Goal: Task Accomplishment & Management: Manage account settings

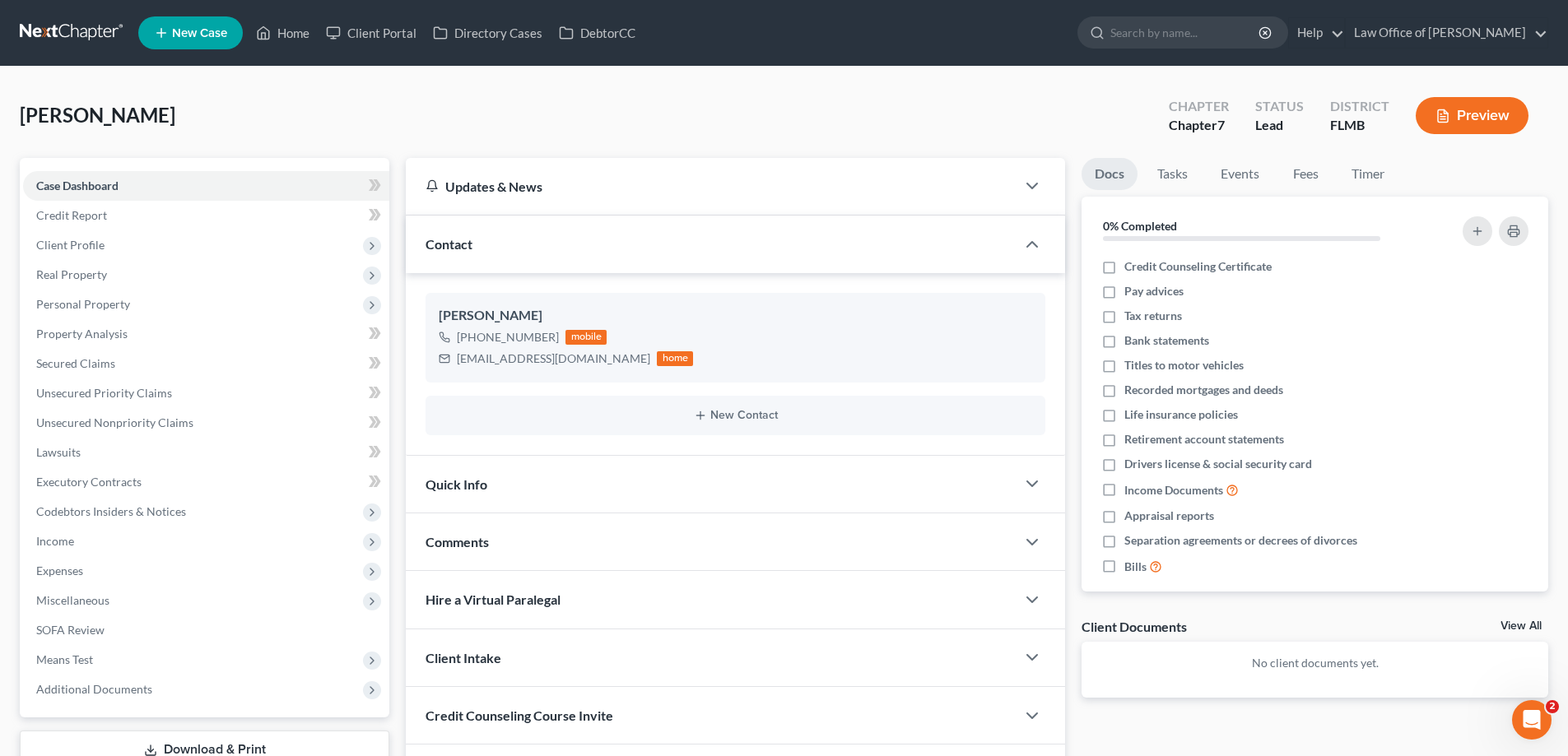
click at [86, 19] on link at bounding box center [72, 32] width 106 height 30
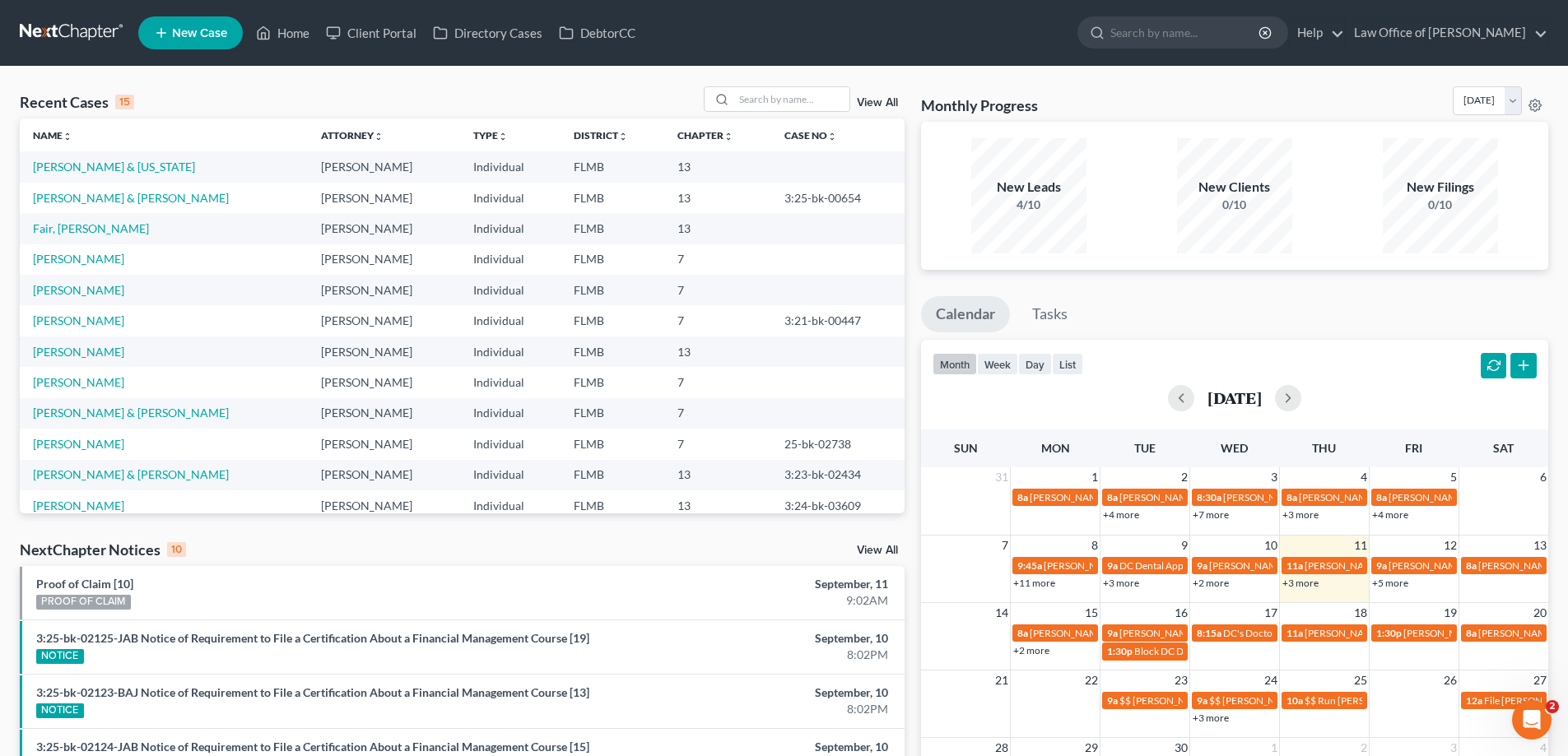
click at [50, 33] on link at bounding box center [72, 32] width 106 height 30
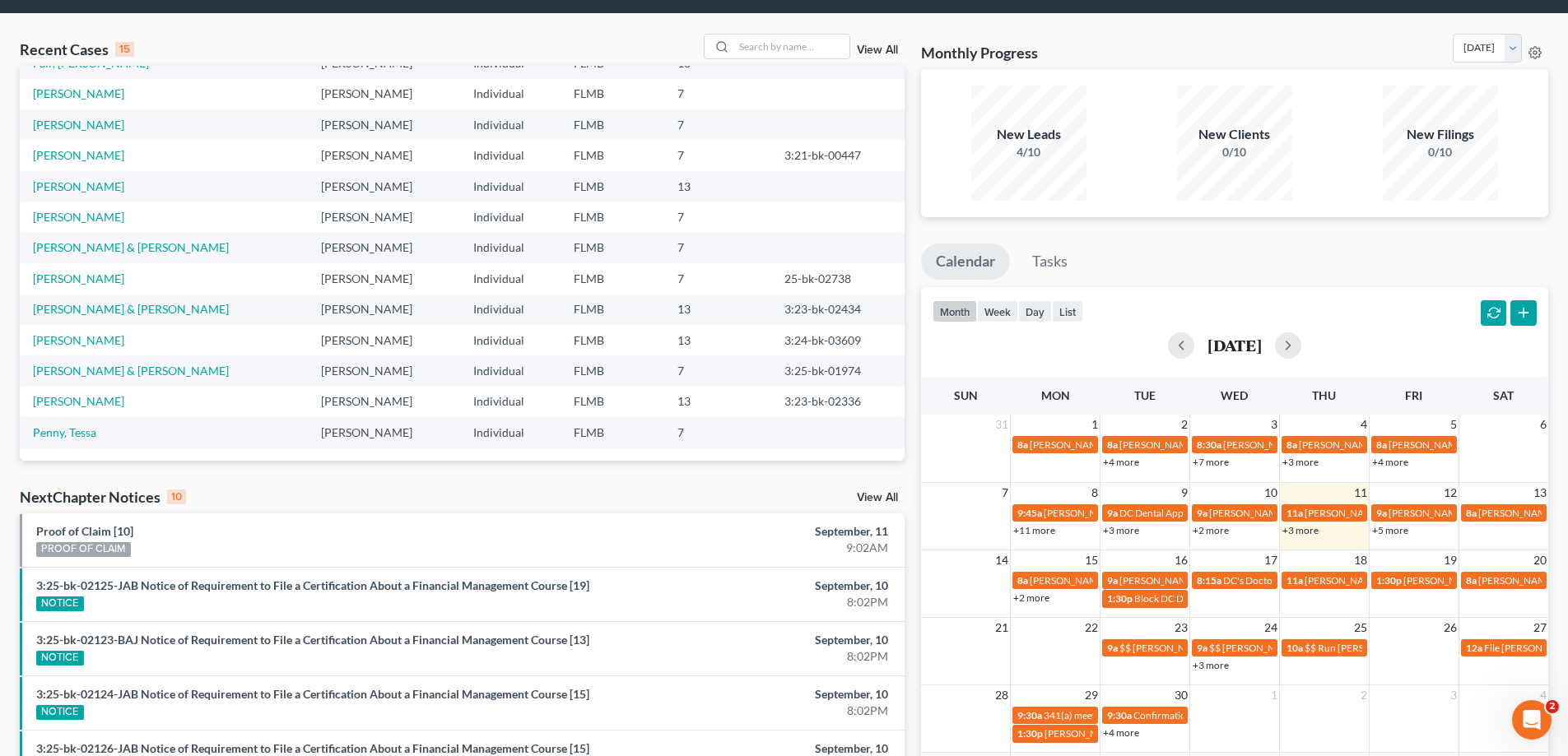
scroll to position [82, 0]
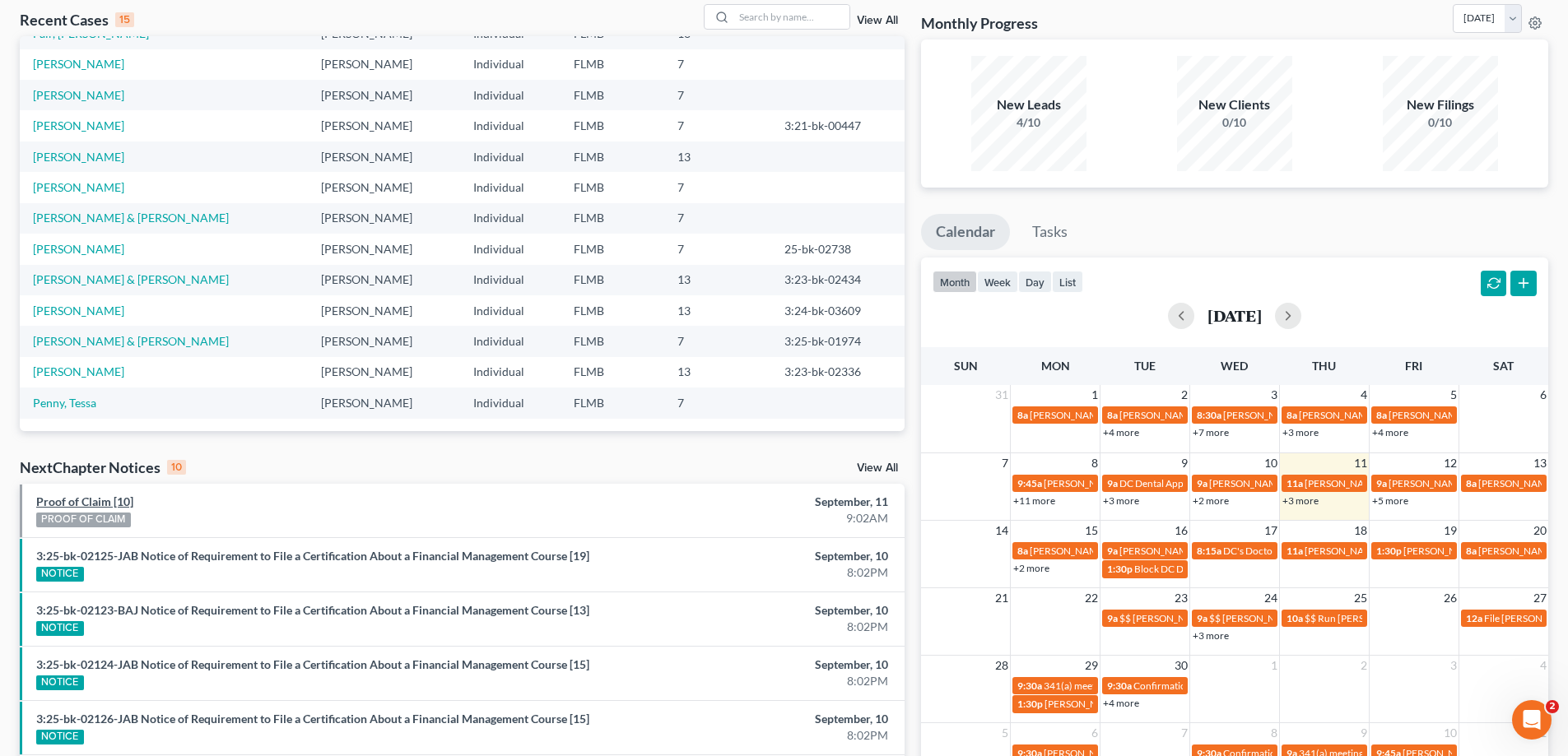
click at [118, 506] on link "Proof of Claim [10]" at bounding box center [85, 501] width 97 height 14
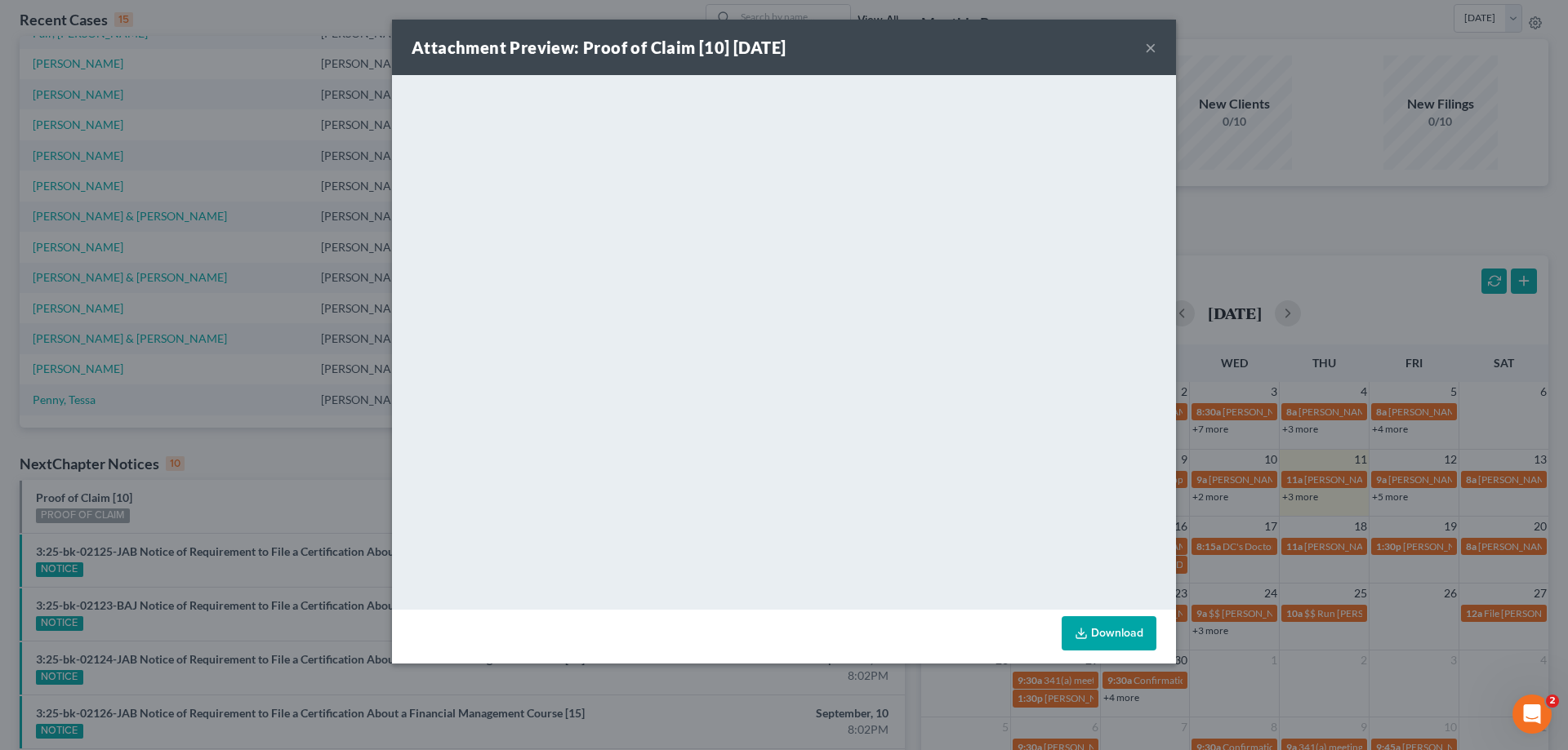
click at [1252, 237] on div "Attachment Preview: Proof of Claim [10] 09/11/2025 × <object ng-attr-data='http…" at bounding box center [784, 375] width 1568 height 750
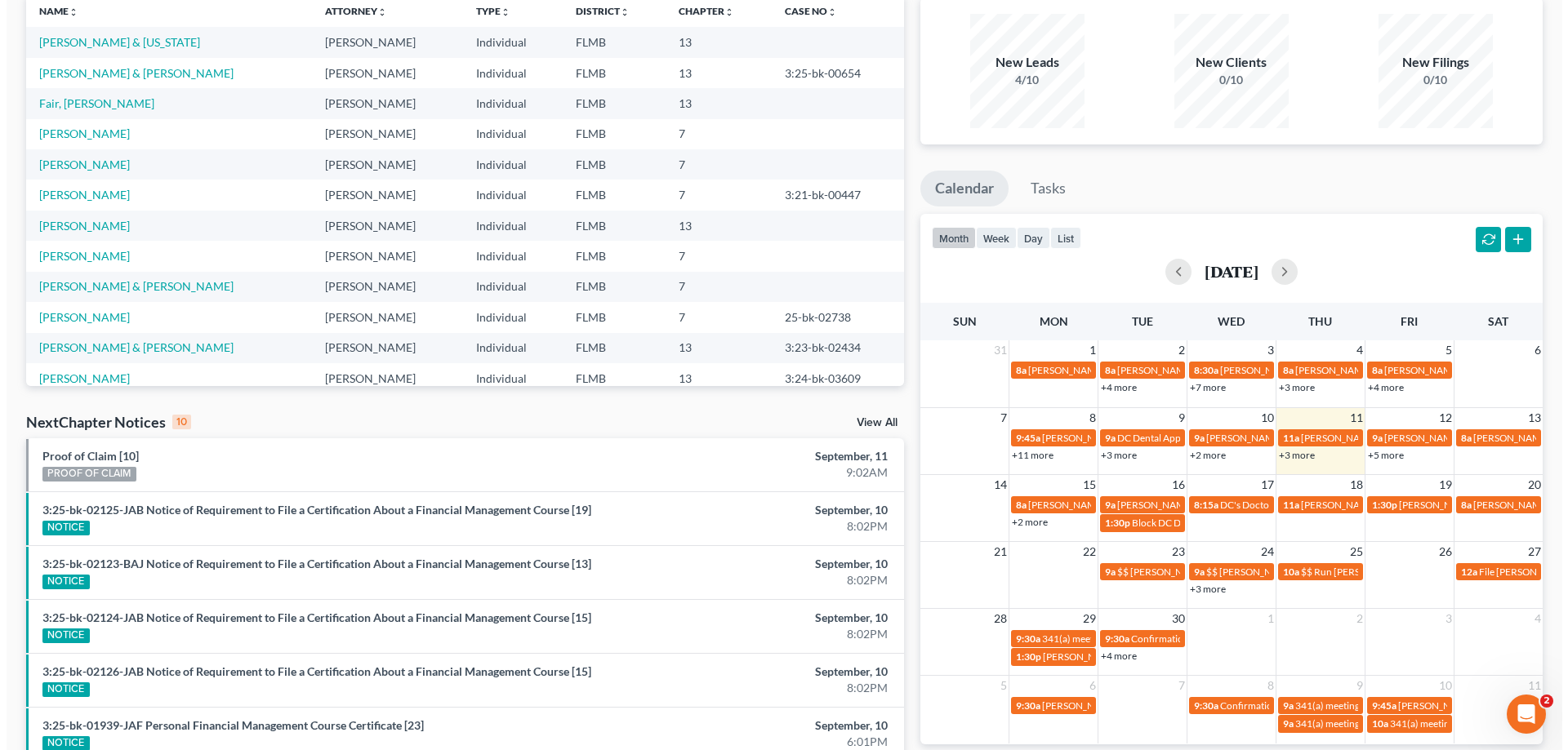
scroll to position [408, 0]
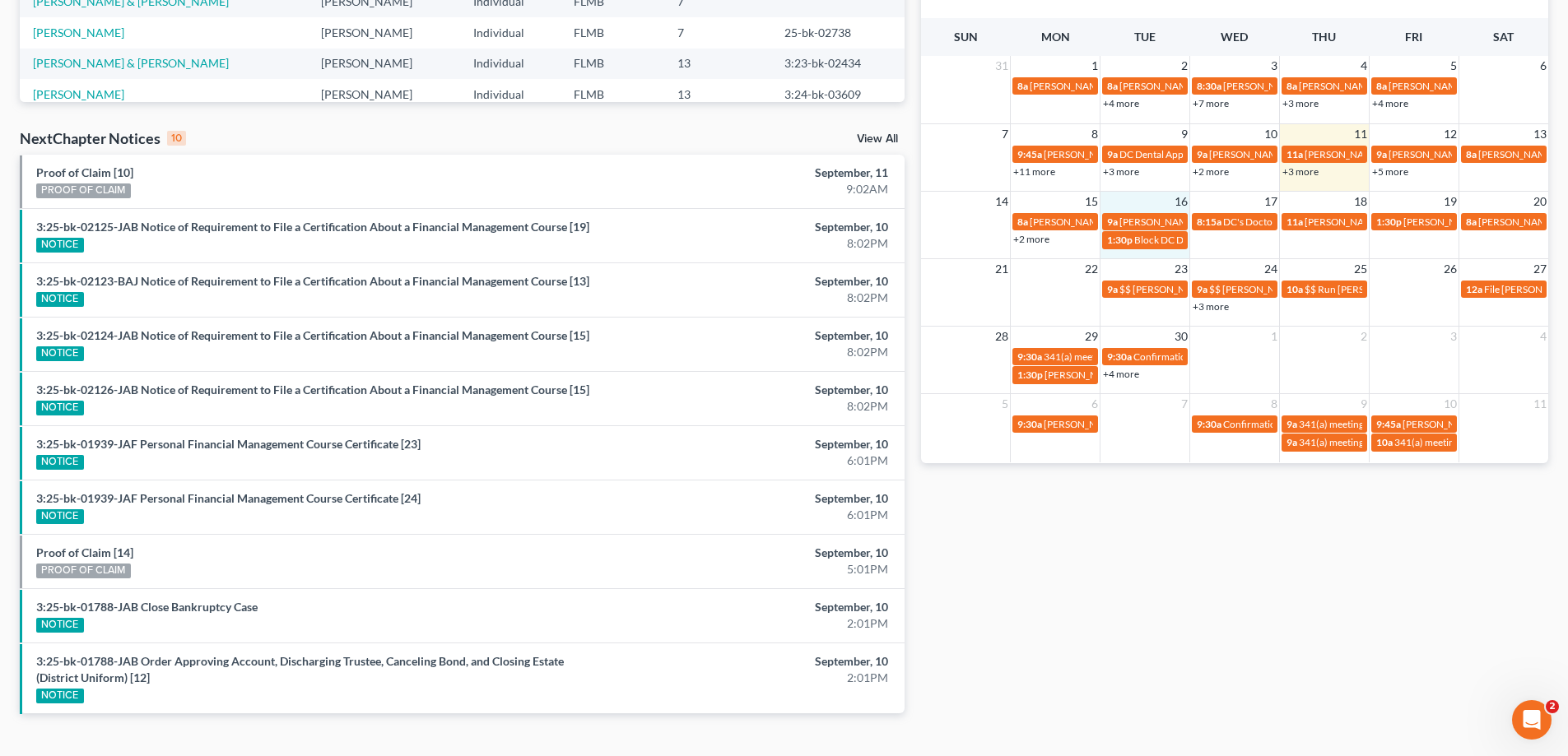
click at [1161, 200] on td "16" at bounding box center [1146, 201] width 90 height 20
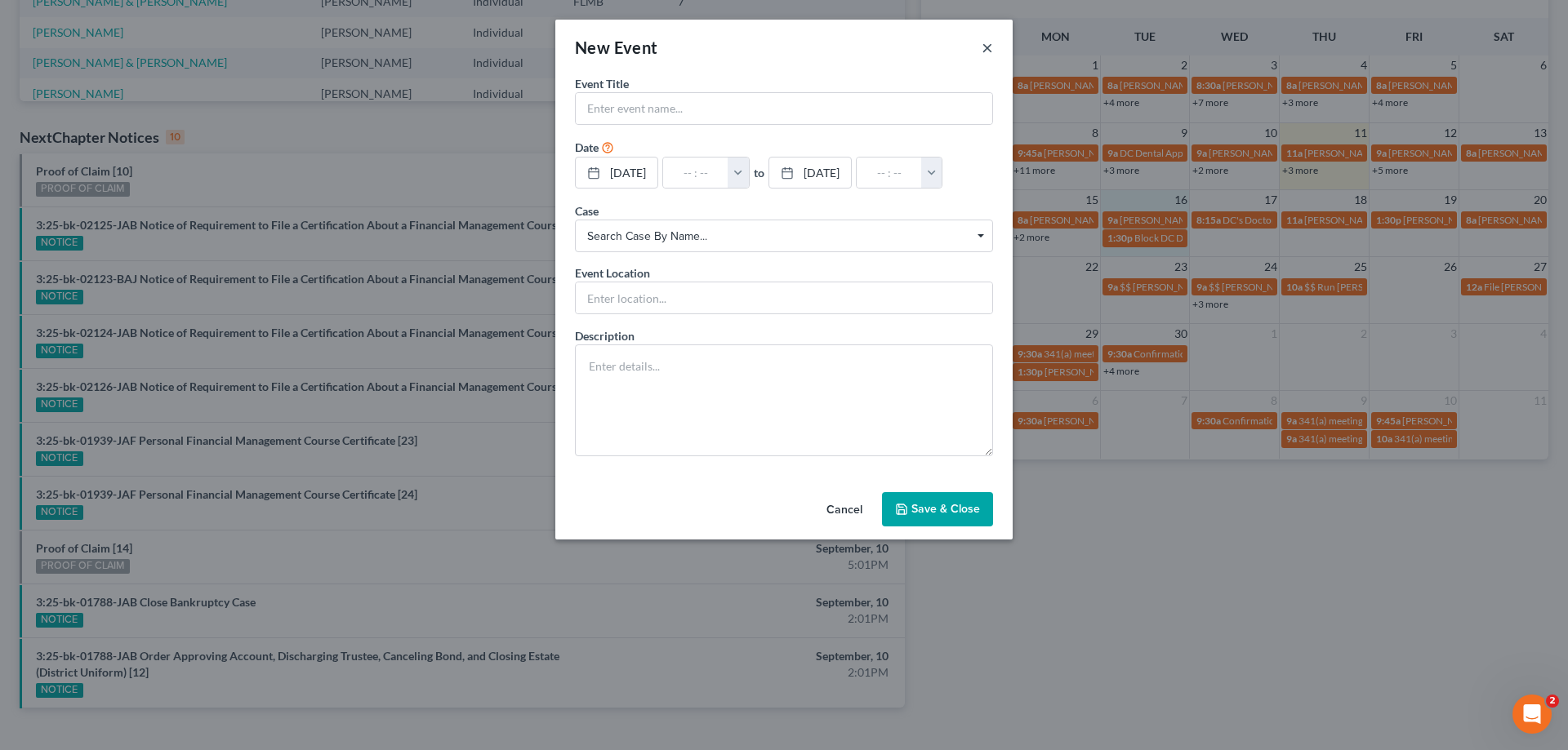
click at [992, 45] on button "×" at bounding box center [987, 47] width 12 height 19
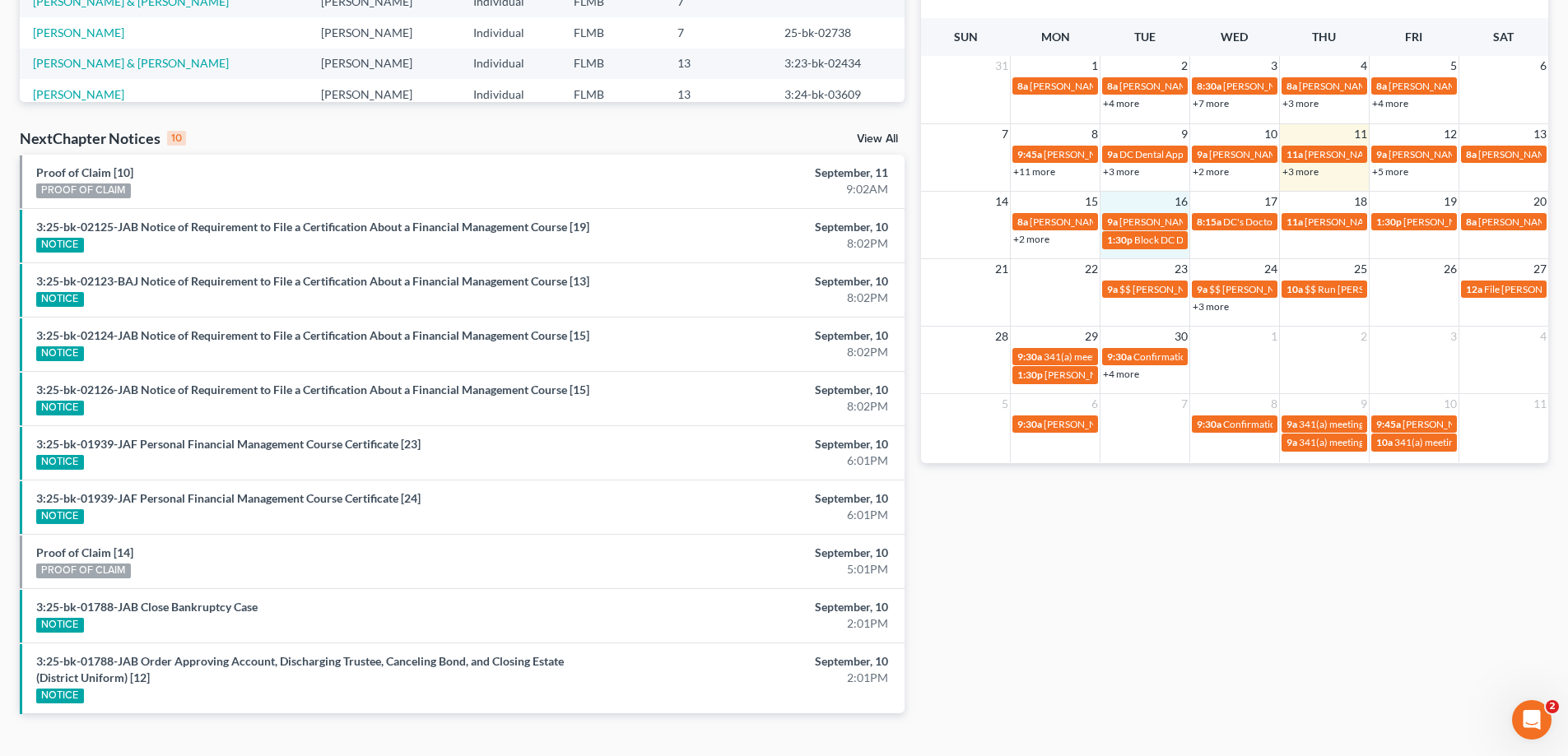
click at [1151, 201] on td "16" at bounding box center [1146, 201] width 90 height 20
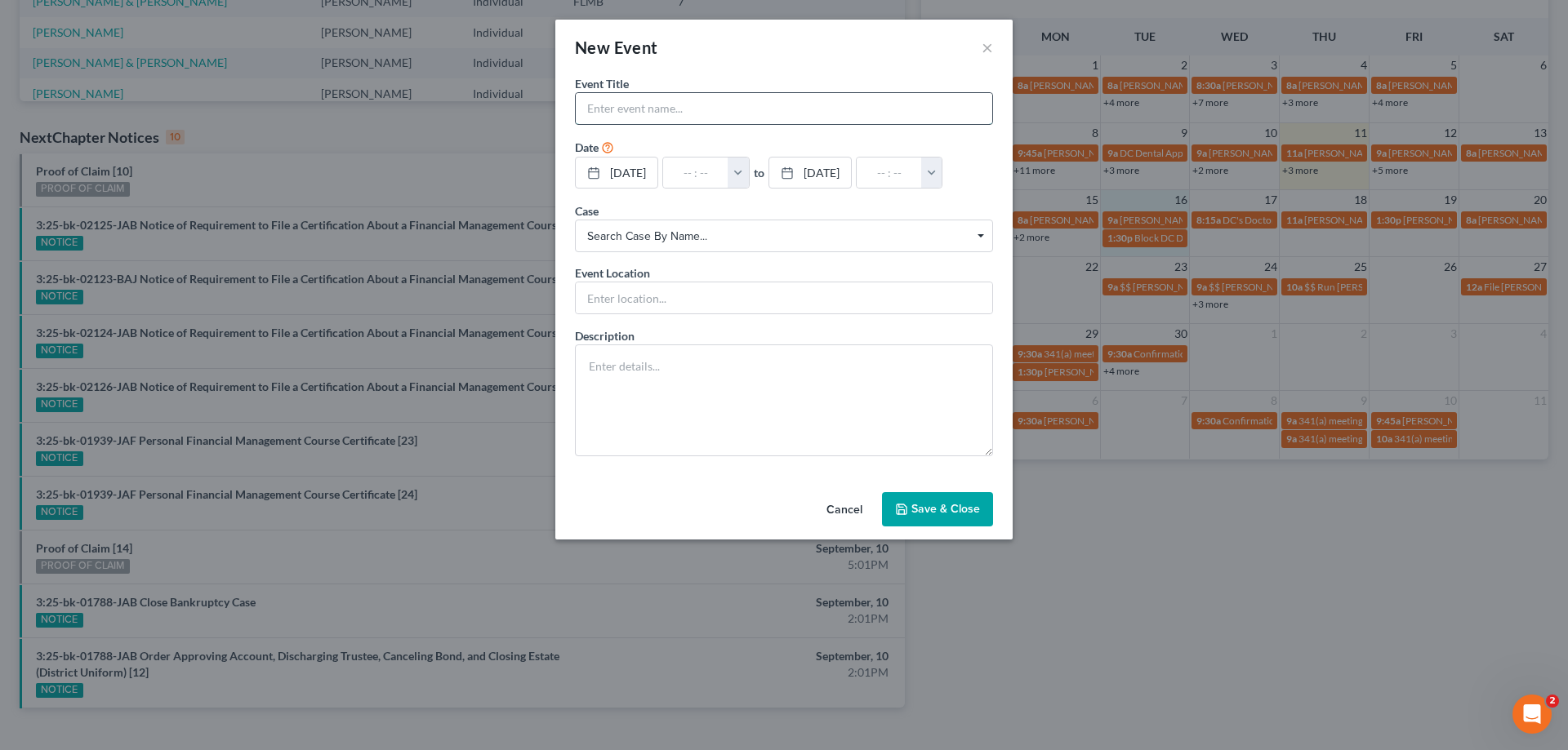
click at [666, 107] on input "text" at bounding box center [784, 108] width 416 height 31
type input "Rachel Rosario 407-989-"
click at [749, 168] on button "button" at bounding box center [738, 173] width 21 height 31
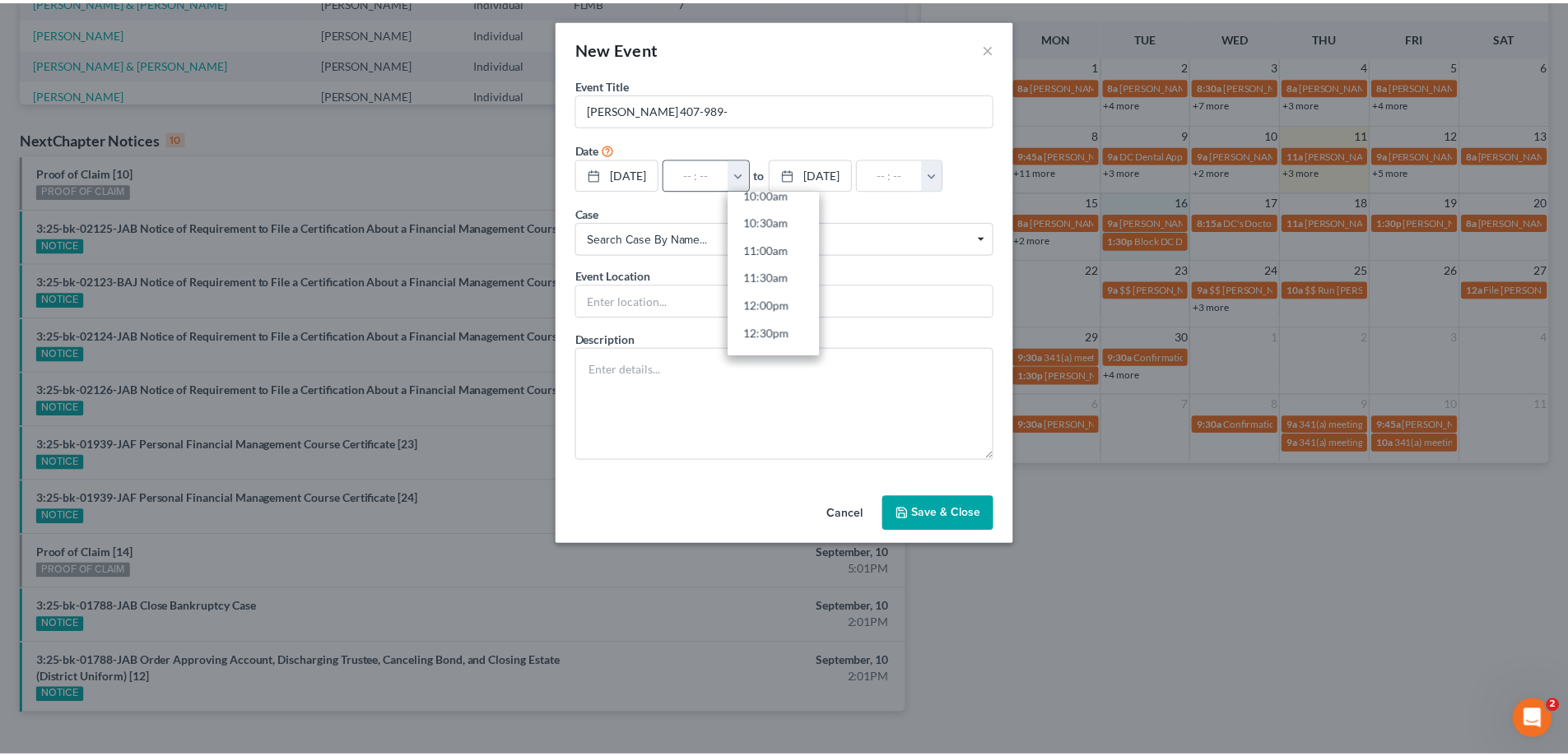
scroll to position [576, 0]
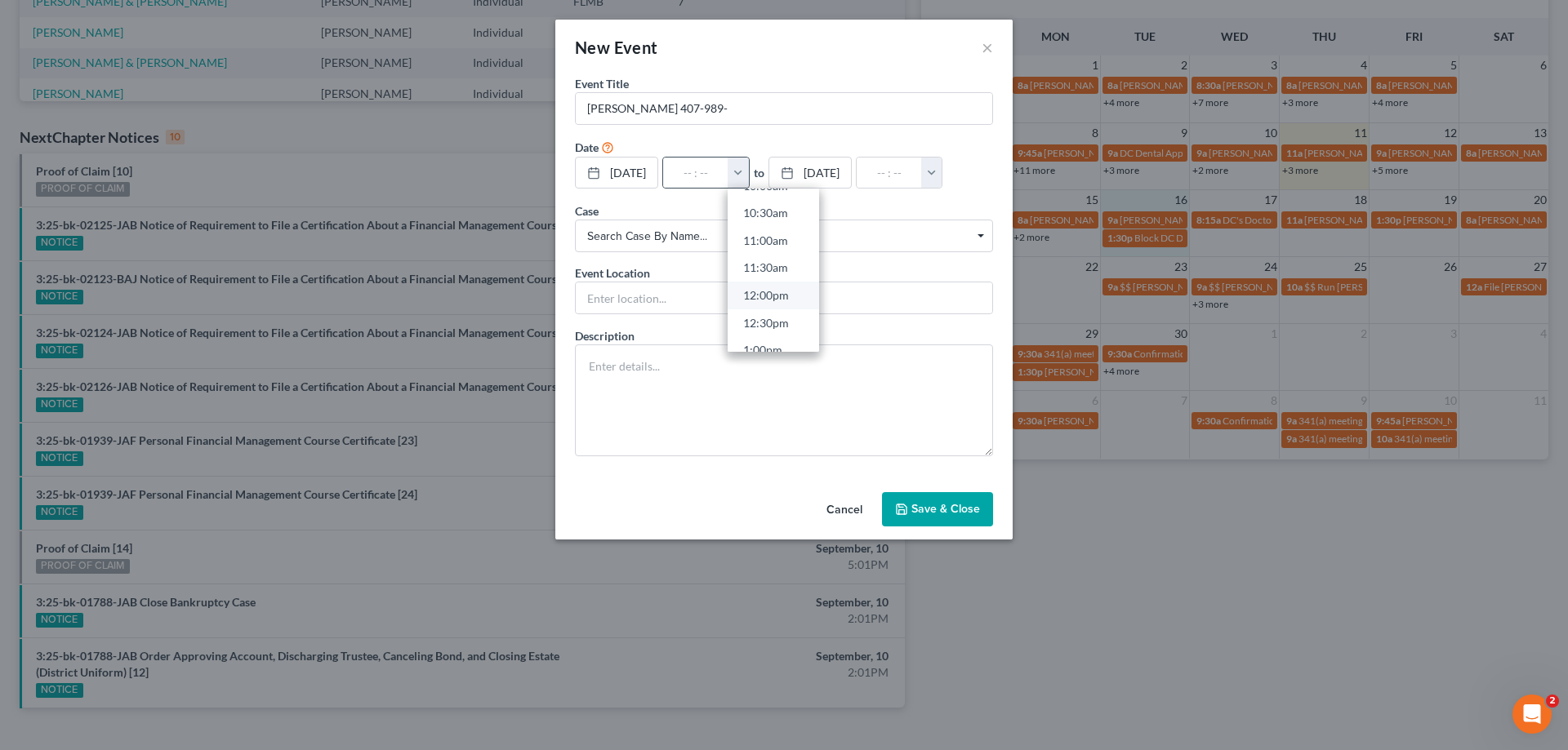
click at [798, 294] on link "12:00pm" at bounding box center [773, 295] width 91 height 28
type input "12:00pm"
type input "01:00pm"
click at [802, 112] on input "Rachel Rosario 407-989-" at bounding box center [784, 108] width 416 height 31
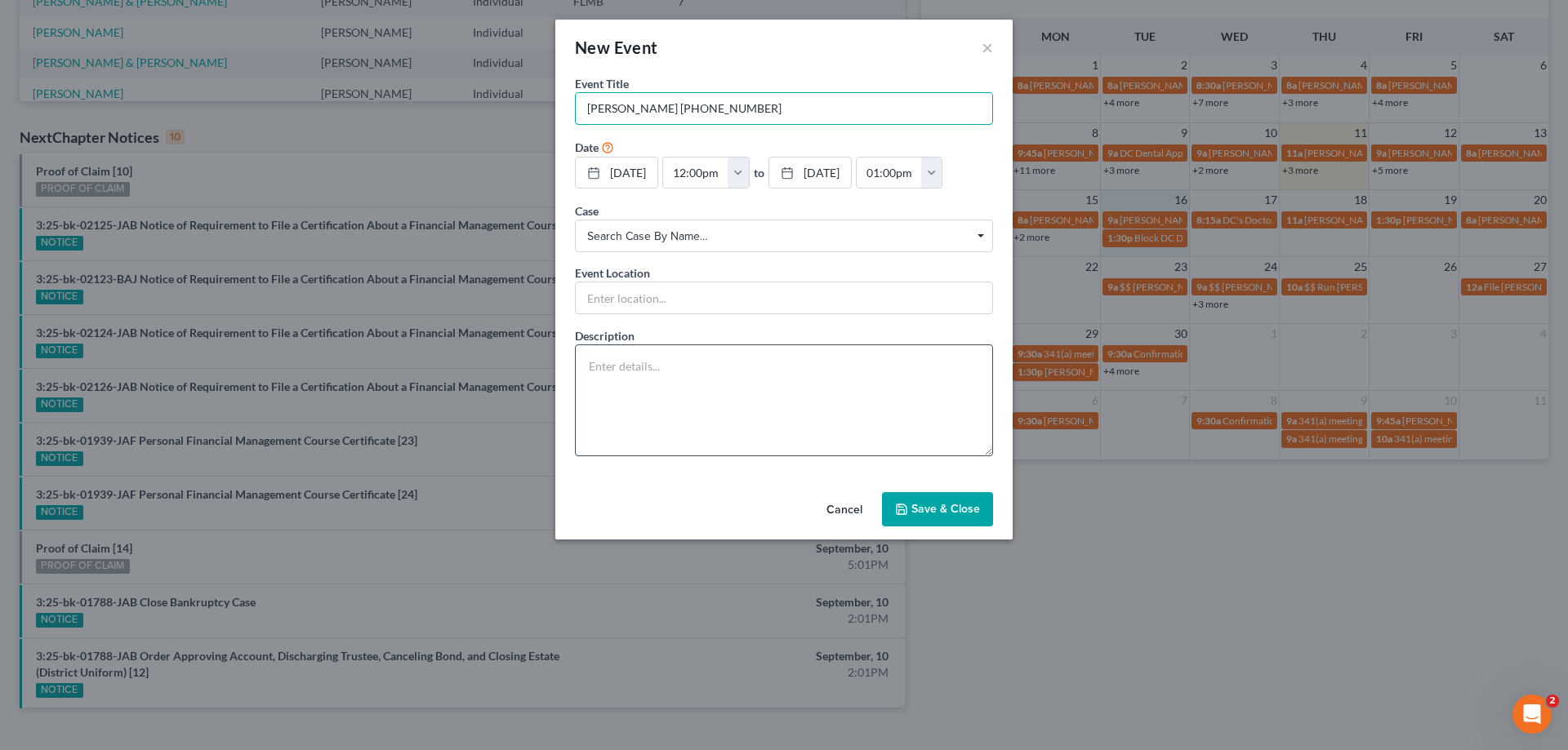
type input "Rachel Rosario 407-989-8030"
click at [822, 357] on textarea at bounding box center [784, 400] width 418 height 112
click at [776, 283] on input "text" at bounding box center [784, 298] width 416 height 31
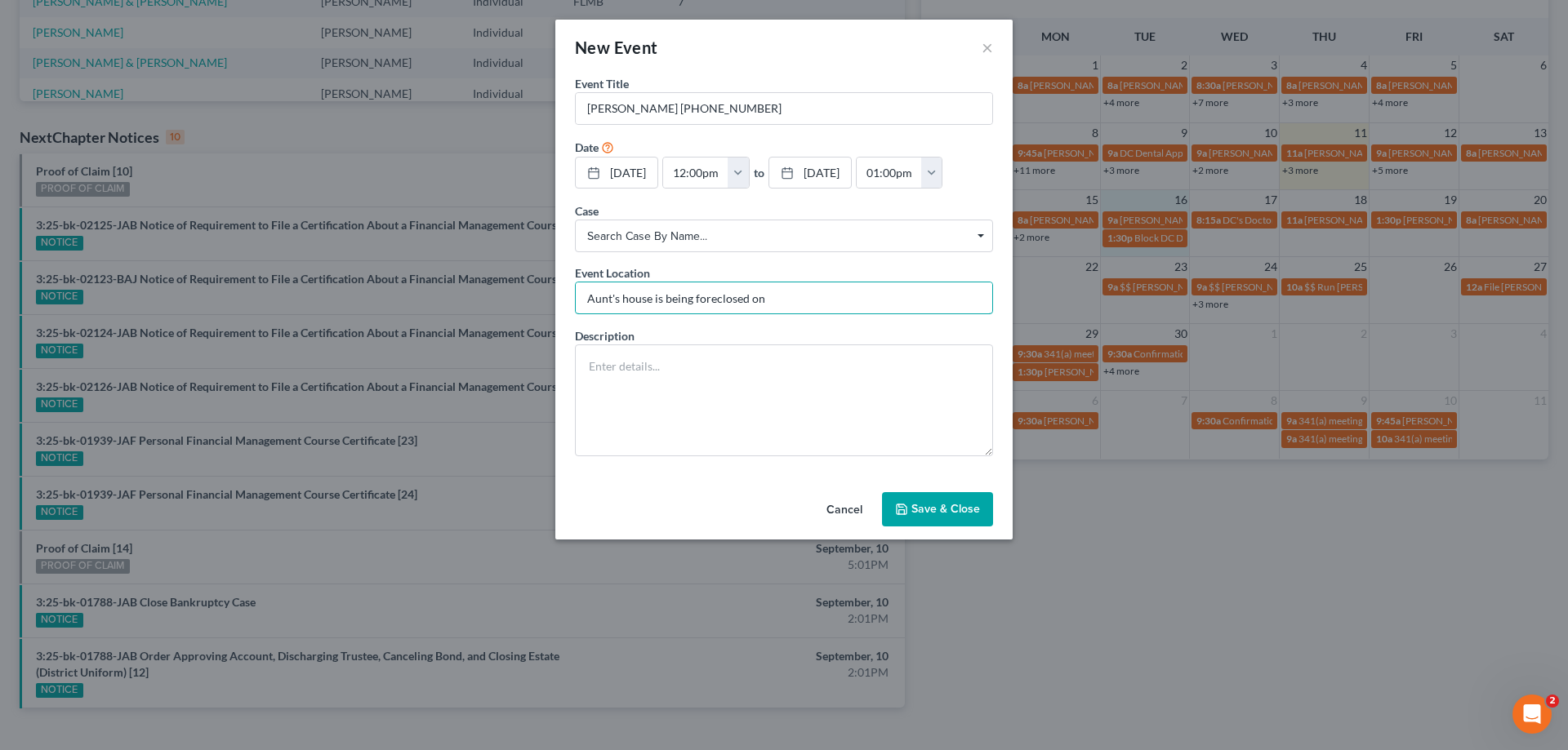
drag, startPoint x: 621, startPoint y: 280, endPoint x: 349, endPoint y: 254, distance: 273.2
click at [350, 255] on div "New Event × Event Title * Rachel Rosario 407-989-8030 Date 9/16/2025 close Date…" at bounding box center [784, 375] width 1568 height 750
type input "Aunt's house is being foreclosed on"
click at [700, 393] on textarea at bounding box center [784, 400] width 418 height 112
paste textarea "Aunt's house is being foreclosed on"
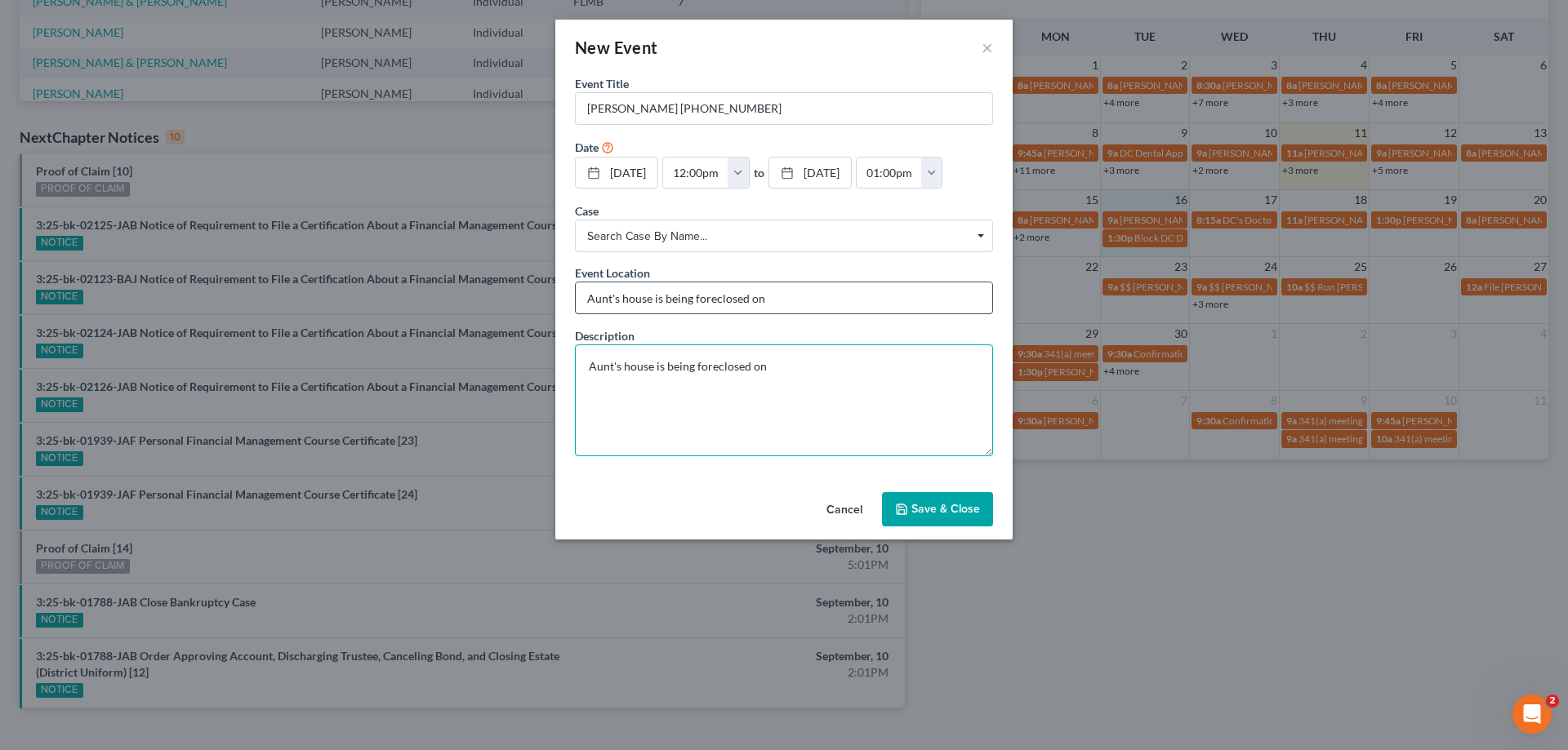
type textarea "Aunt's house is being foreclosed on"
drag, startPoint x: 785, startPoint y: 299, endPoint x: 217, endPoint y: 244, distance: 570.7
click at [217, 244] on div "New Event × Event Title * Rachel Rosario 407-989-8030 Date 9/16/2025 close Date…" at bounding box center [784, 375] width 1568 height 750
type input "Phone consult"
click at [950, 507] on button "Save & Close" at bounding box center [938, 509] width 111 height 34
